Goal: Information Seeking & Learning: Learn about a topic

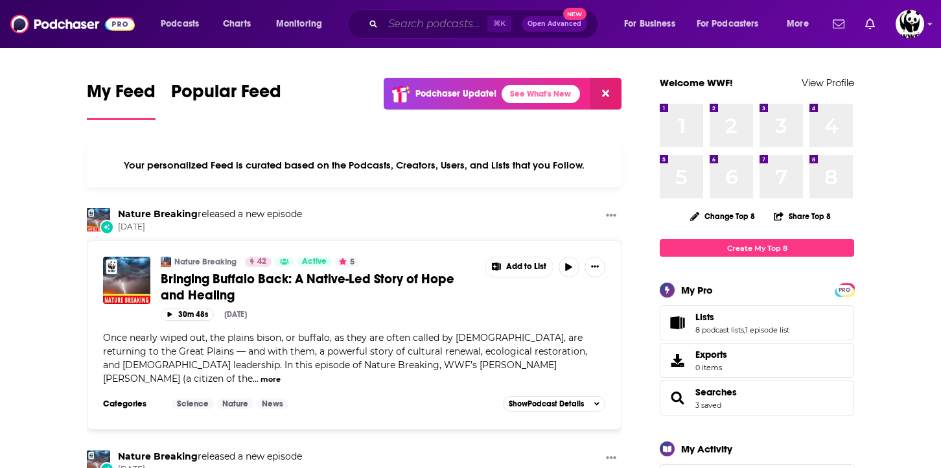
click at [402, 27] on input "Search podcasts, credits, & more..." at bounding box center [435, 24] width 104 height 21
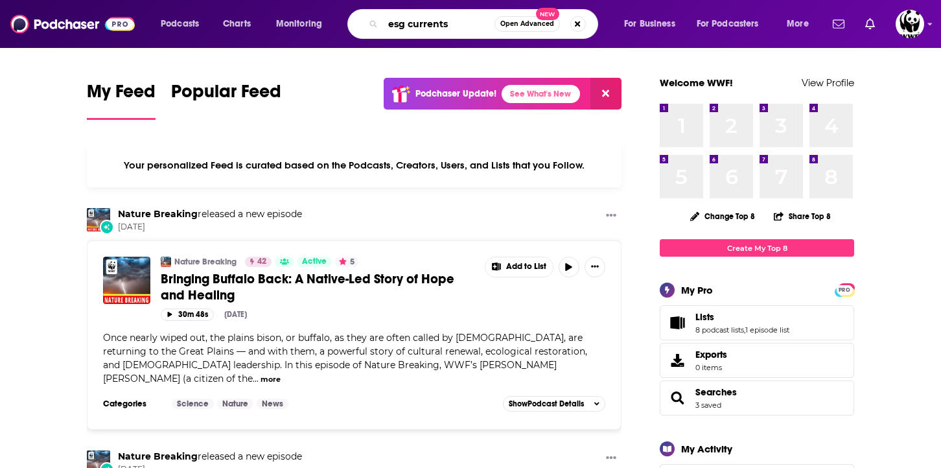
type input "esg currents"
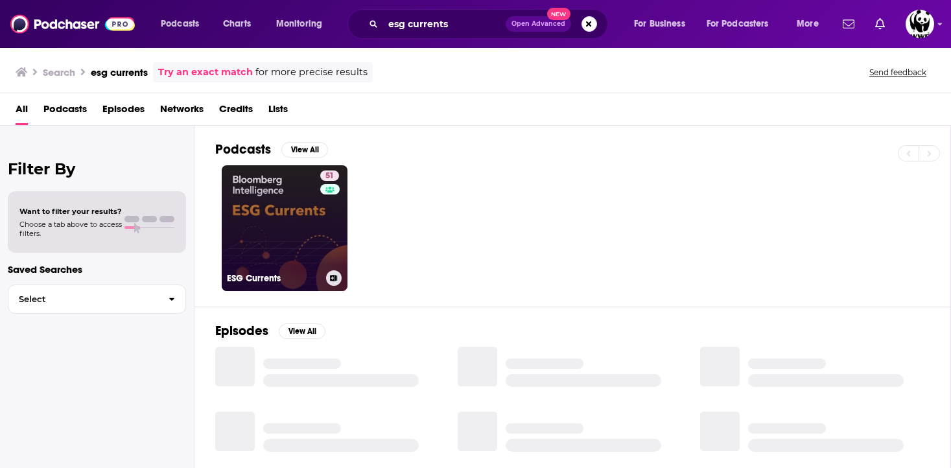
click at [260, 222] on link "51 ESG Currents" at bounding box center [285, 228] width 126 height 126
